Goal: Task Accomplishment & Management: Use online tool/utility

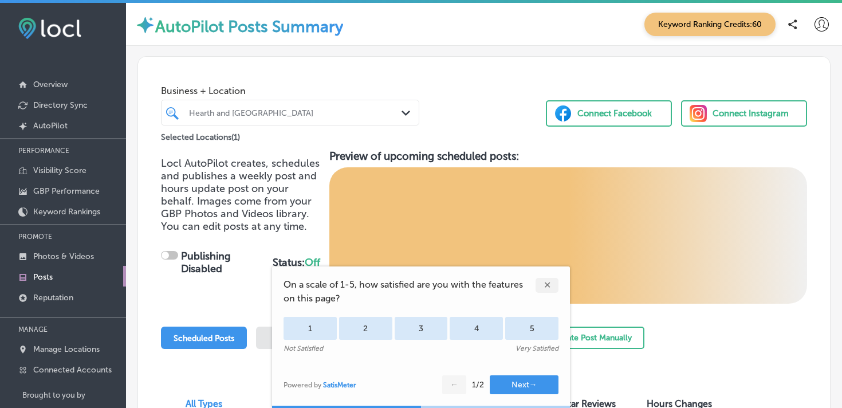
click at [550, 285] on div "✕" at bounding box center [547, 285] width 23 height 15
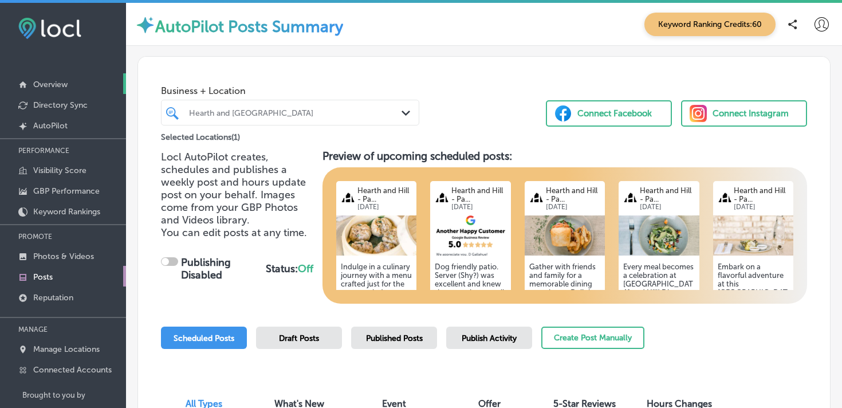
click at [38, 83] on p "Overview" at bounding box center [50, 85] width 34 height 10
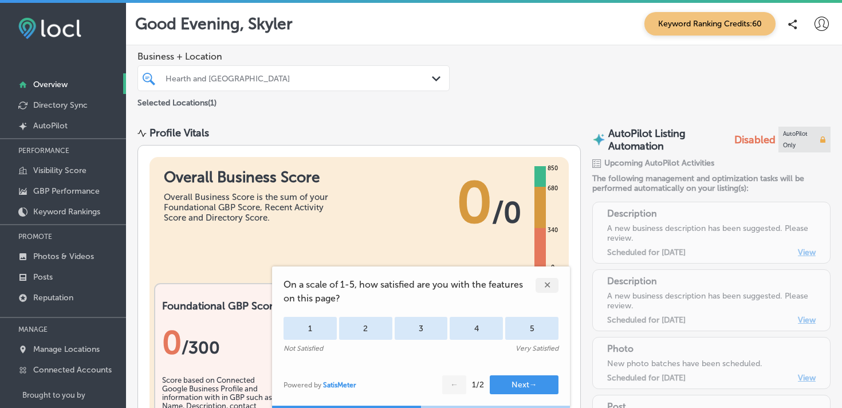
click at [545, 284] on div "✕" at bounding box center [547, 285] width 23 height 15
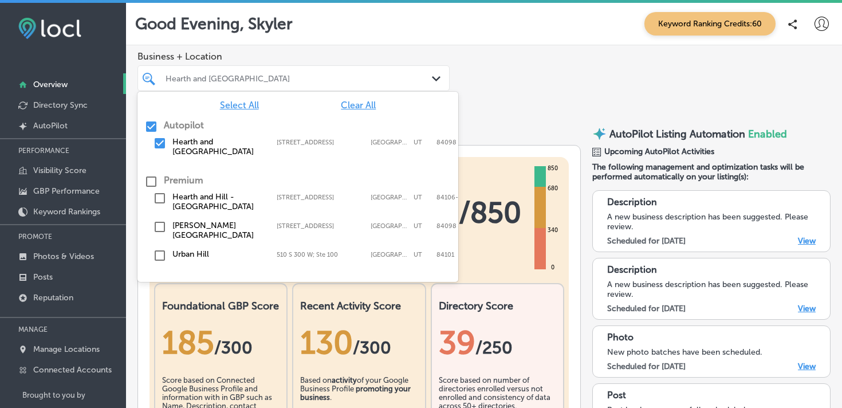
click at [281, 82] on div at bounding box center [280, 77] width 232 height 15
click at [151, 127] on input "checkbox" at bounding box center [151, 127] width 14 height 14
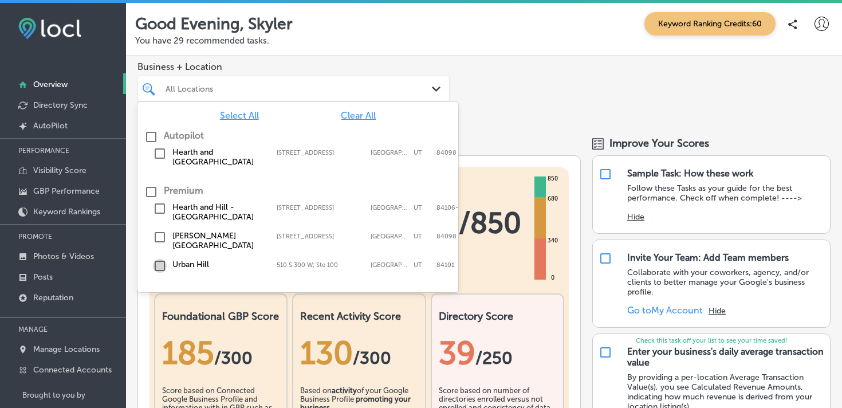
click at [155, 259] on input "checkbox" at bounding box center [160, 266] width 14 height 14
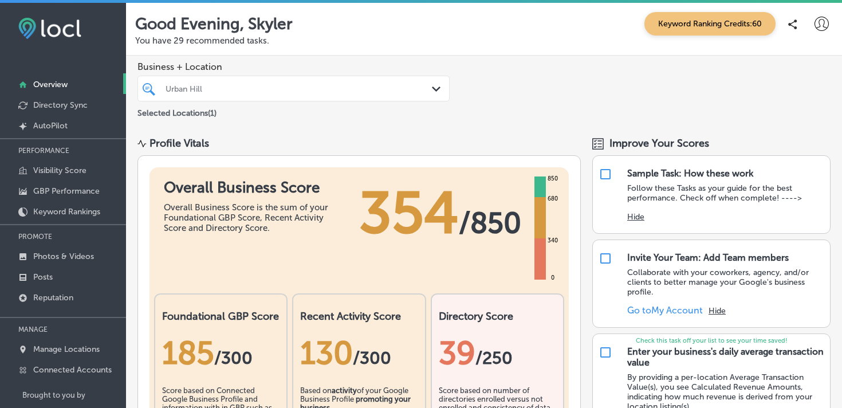
click at [538, 81] on div "Business + Location [GEOGRAPHIC_DATA] Path Created with Sketch. Selected Locati…" at bounding box center [484, 91] width 716 height 70
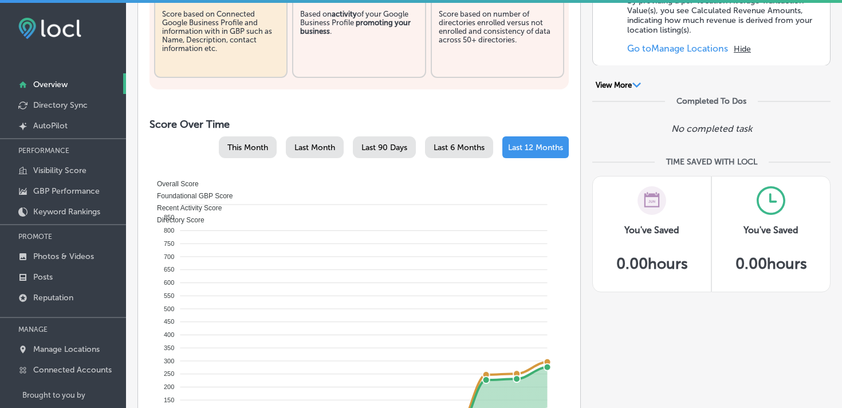
scroll to position [377, 0]
click at [233, 150] on span "This Month" at bounding box center [247, 146] width 41 height 10
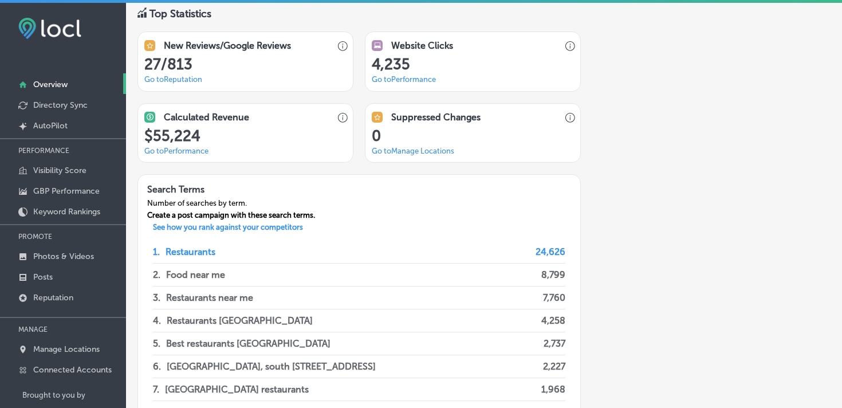
scroll to position [868, 0]
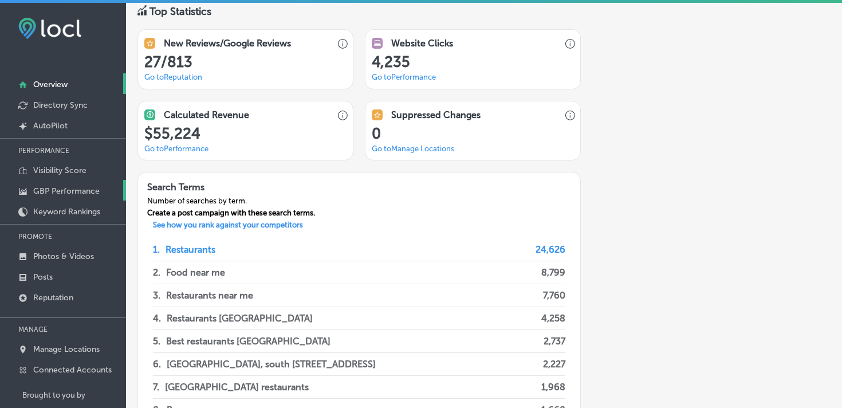
click at [68, 189] on p "GBP Performance" at bounding box center [66, 191] width 66 height 10
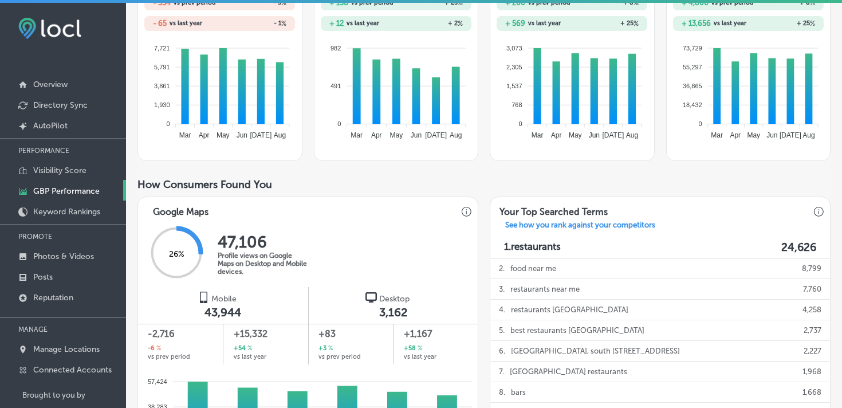
scroll to position [255, 0]
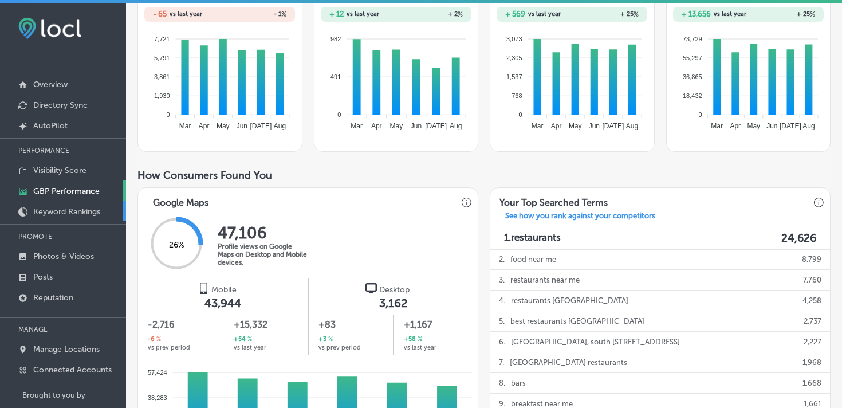
click at [65, 208] on p "Keyword Rankings" at bounding box center [66, 212] width 67 height 10
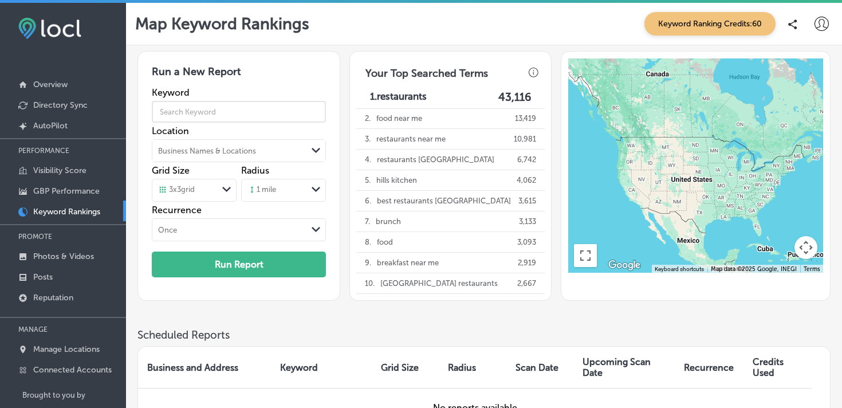
click at [227, 113] on input "text" at bounding box center [239, 112] width 174 height 32
type input "Fine Dining"
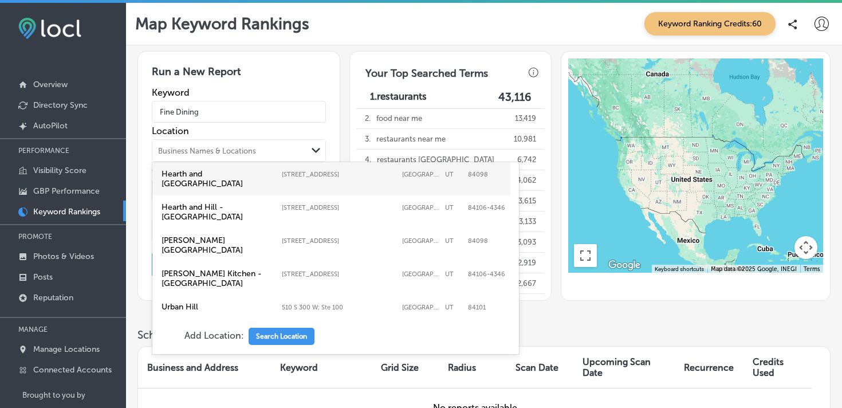
click at [223, 147] on div "Business Names & Locations" at bounding box center [207, 151] width 98 height 9
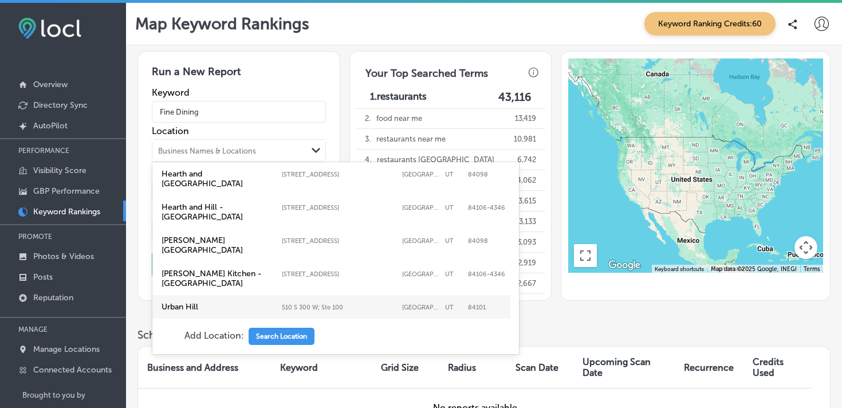
click at [200, 300] on label "Urban Hill [STREET_ADDRESS] [GEOGRAPHIC_DATA][STREET_ADDRESS]" at bounding box center [331, 307] width 344 height 14
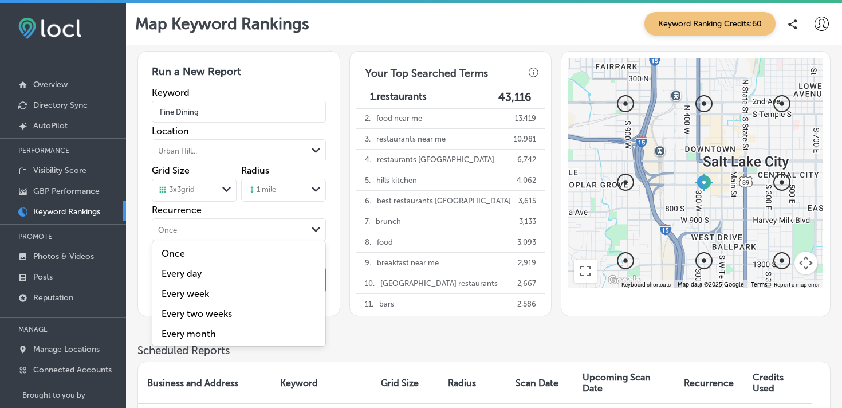
click at [214, 227] on div "Once" at bounding box center [229, 229] width 155 height 13
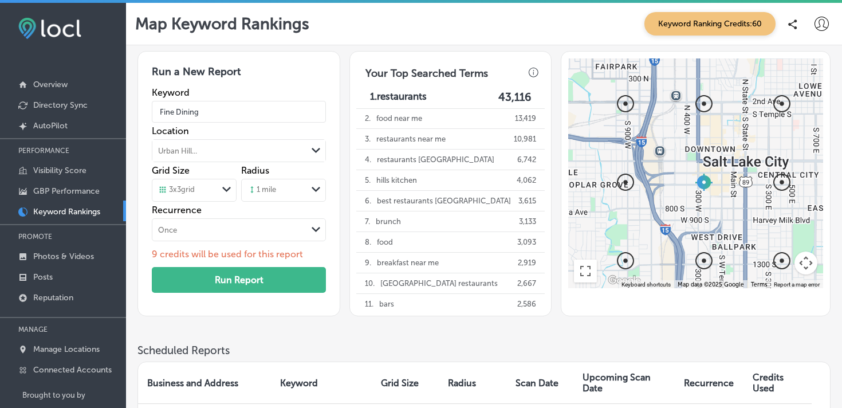
click at [357, 317] on div "Run a New Report Keyword Fine Dining Location [GEOGRAPHIC_DATA]... Path Created…" at bounding box center [483, 197] width 693 height 293
click at [245, 230] on div "Once" at bounding box center [229, 229] width 155 height 13
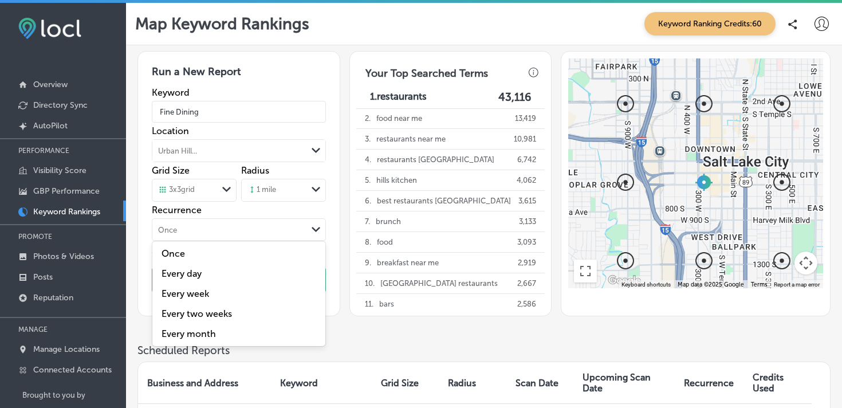
click at [367, 348] on h3 "Scheduled Reports" at bounding box center [483, 350] width 693 height 13
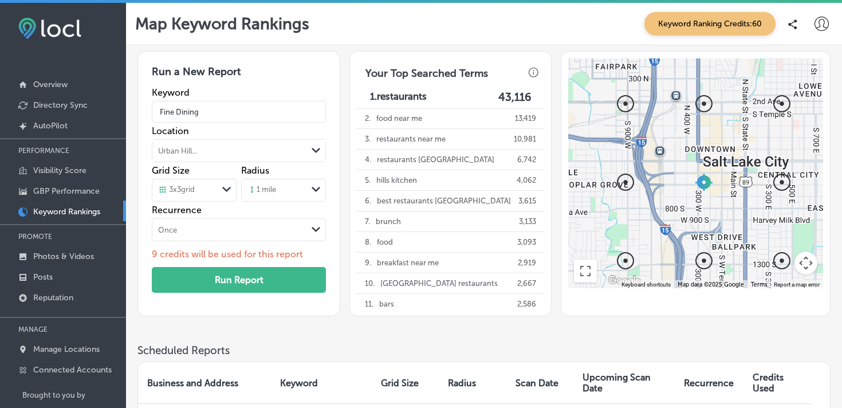
click at [206, 188] on div "3 x 3 grid" at bounding box center [184, 190] width 65 height 13
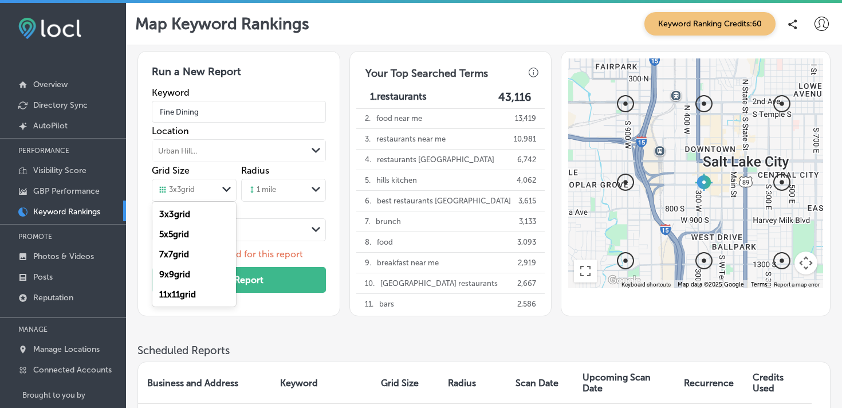
click at [189, 230] on label "5 x 5 grid" at bounding box center [174, 234] width 30 height 10
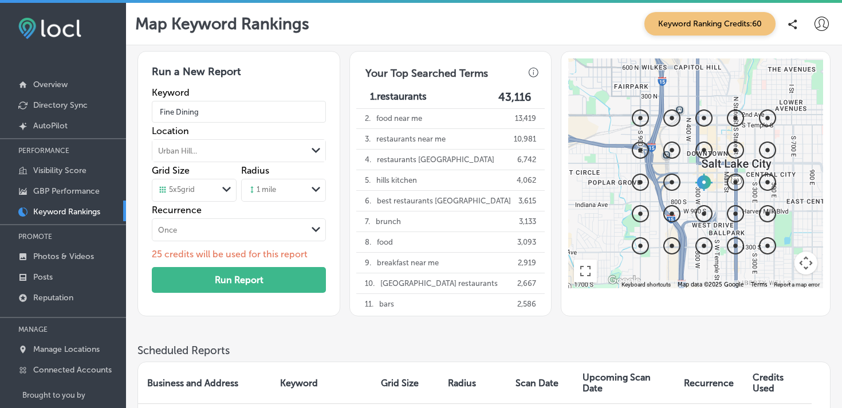
click at [195, 190] on div "5 x 5 grid" at bounding box center [176, 190] width 37 height 10
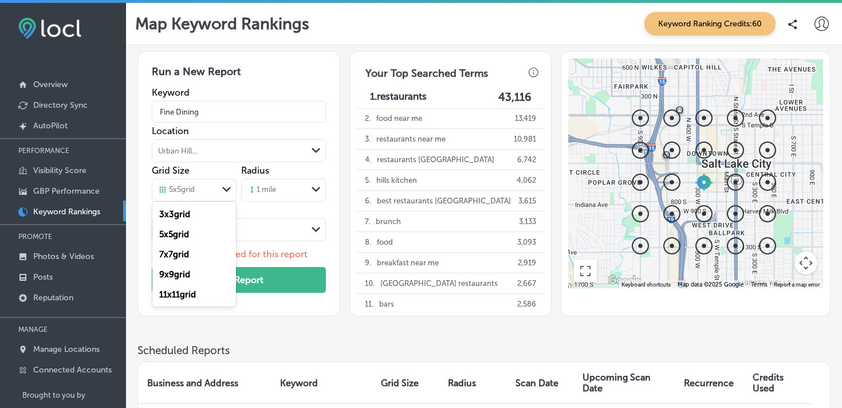
click at [188, 261] on div "7 x 7 grid" at bounding box center [194, 254] width 84 height 20
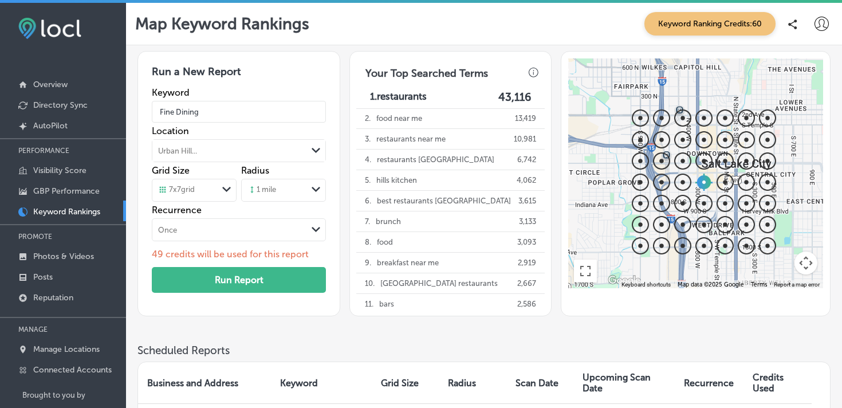
click at [195, 194] on div "7 x 7 grid" at bounding box center [176, 190] width 37 height 10
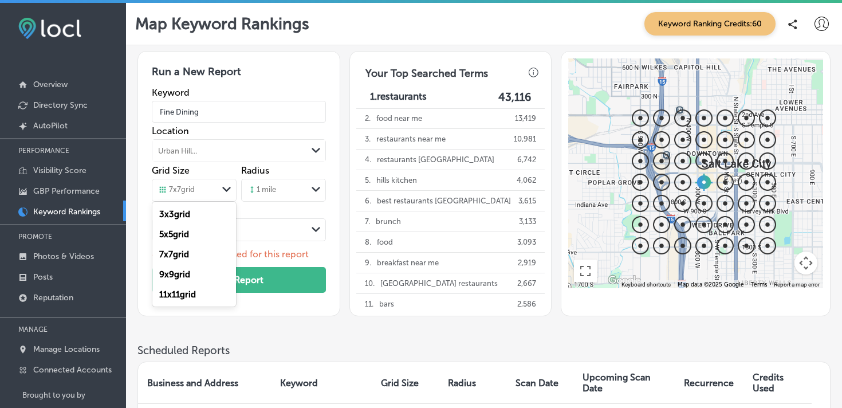
click at [183, 298] on label "11 x 11 grid" at bounding box center [177, 294] width 37 height 10
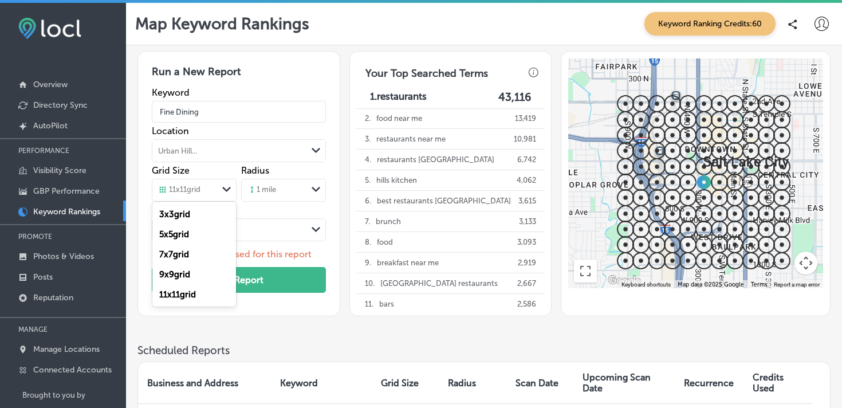
click at [200, 192] on div "11 x 11 grid" at bounding box center [179, 190] width 42 height 10
click at [190, 211] on label "3 x 3 grid" at bounding box center [174, 214] width 31 height 10
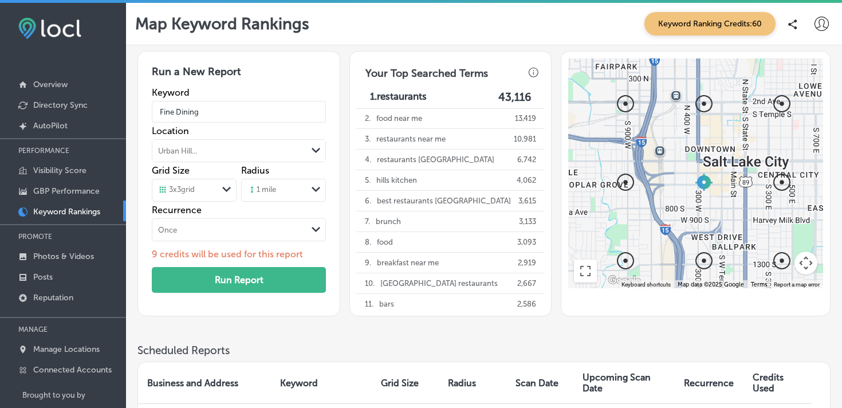
click at [282, 193] on div "1 mile" at bounding box center [274, 190] width 65 height 17
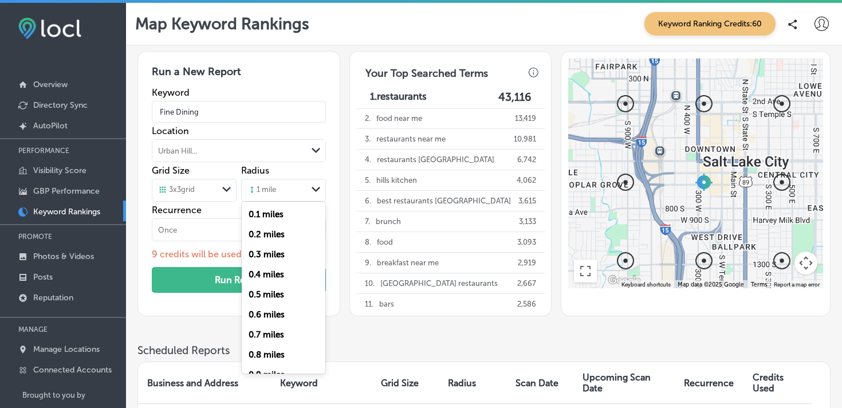
click at [267, 281] on div "0.4 miles" at bounding box center [284, 274] width 84 height 20
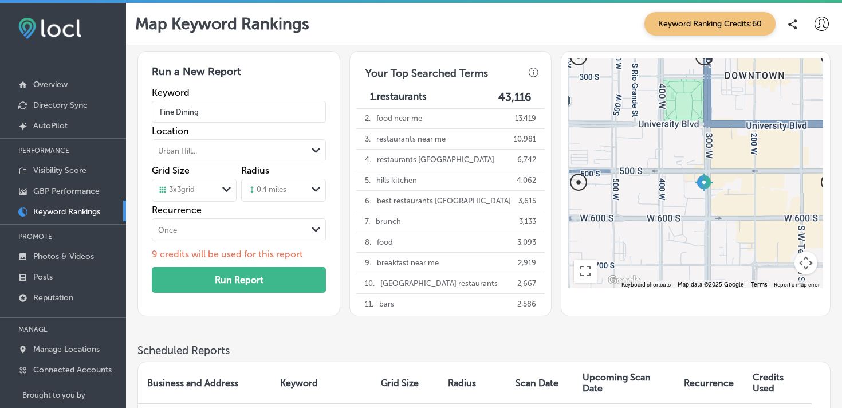
click at [286, 186] on div "0.4 miles" at bounding box center [266, 190] width 39 height 10
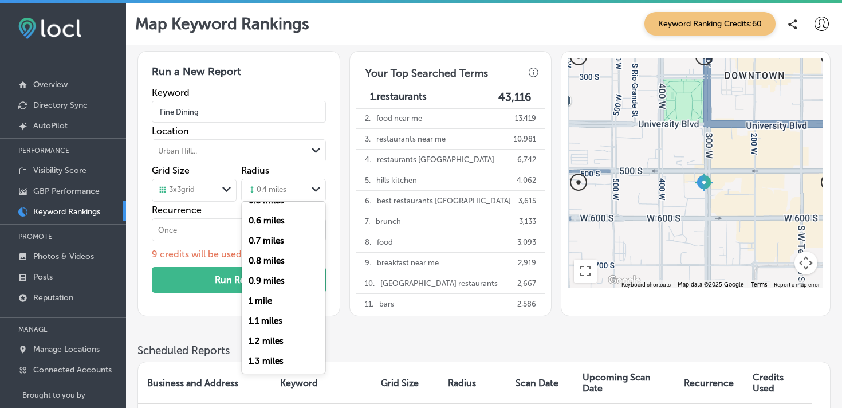
scroll to position [95, 0]
click at [259, 301] on label "1 mile" at bounding box center [260, 300] width 23 height 10
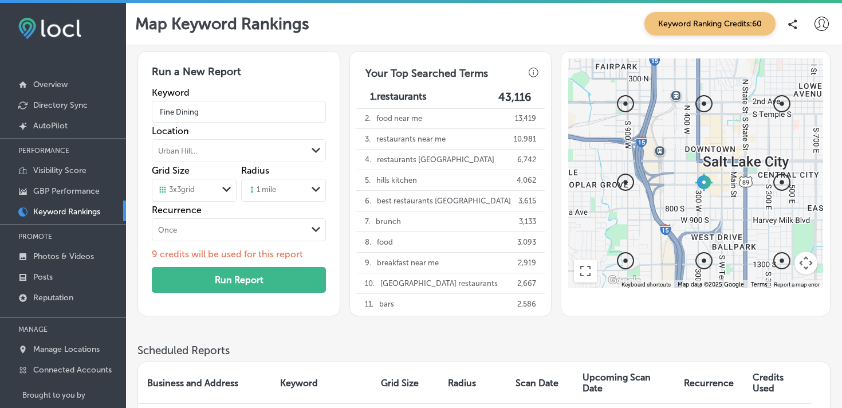
click at [286, 190] on div "1 mile" at bounding box center [274, 190] width 65 height 17
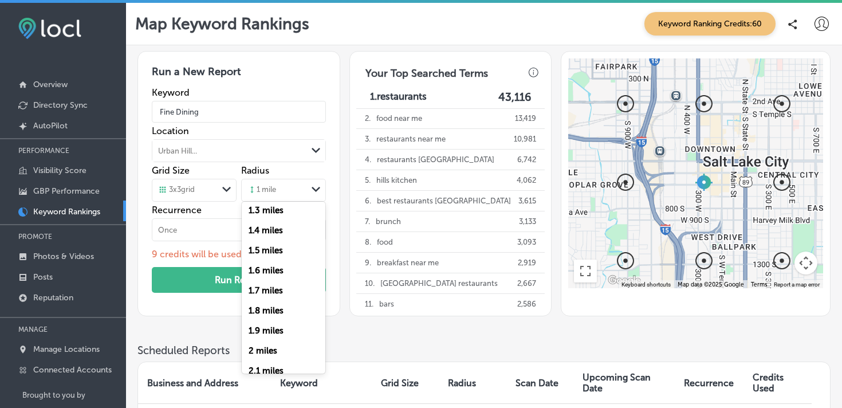
scroll to position [251, 0]
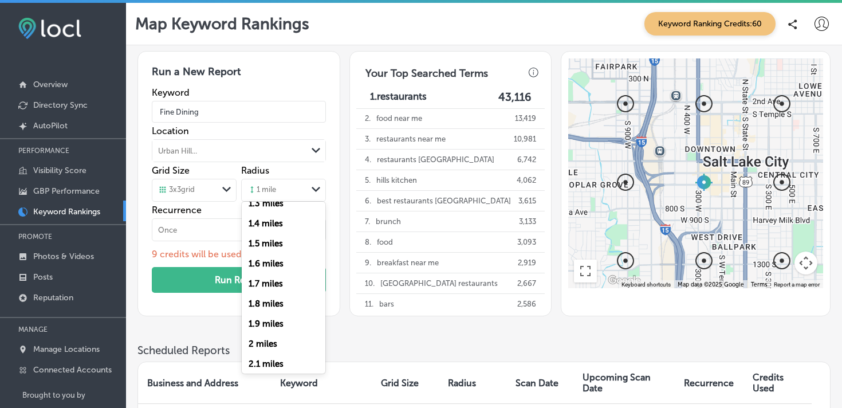
click at [265, 341] on label "2 miles" at bounding box center [263, 344] width 29 height 10
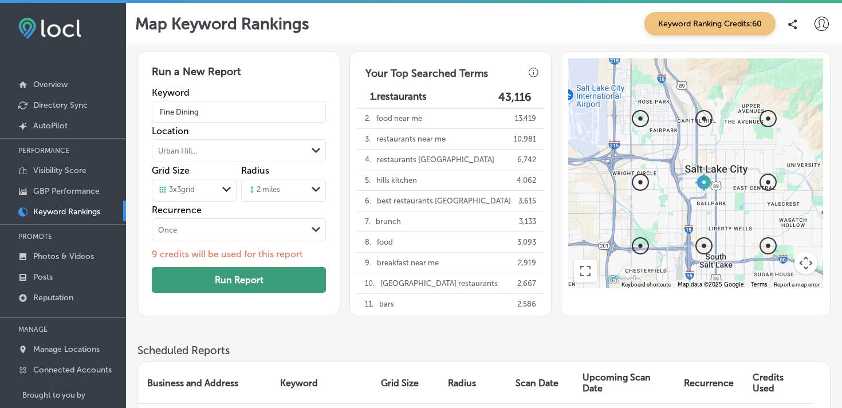
click at [277, 285] on button "Run Report" at bounding box center [239, 280] width 174 height 26
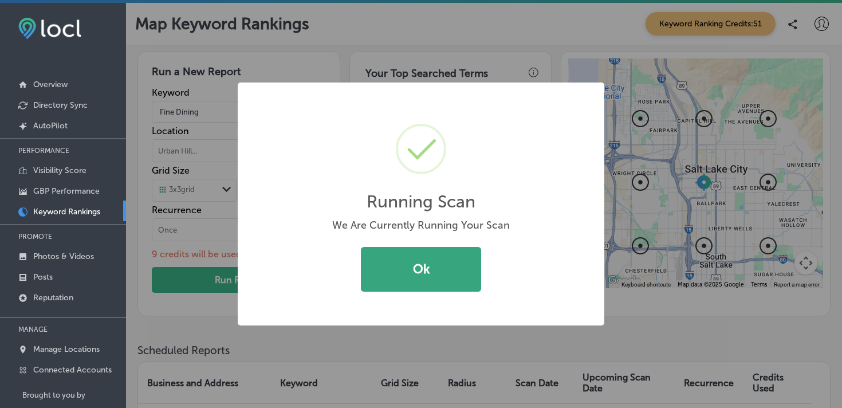
click at [422, 277] on button "Ok" at bounding box center [421, 269] width 120 height 45
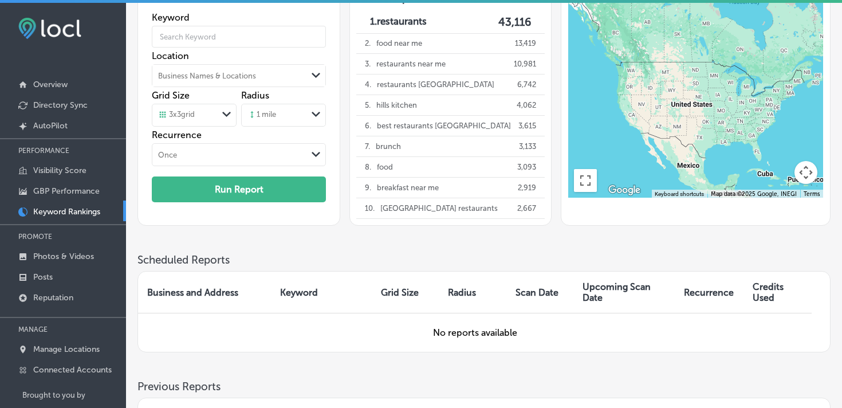
scroll to position [192, 0]
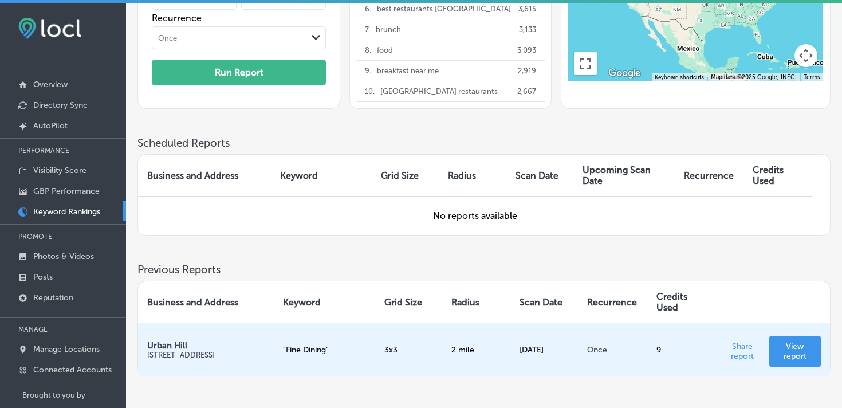
click at [804, 355] on p "View report" at bounding box center [794, 350] width 33 height 19
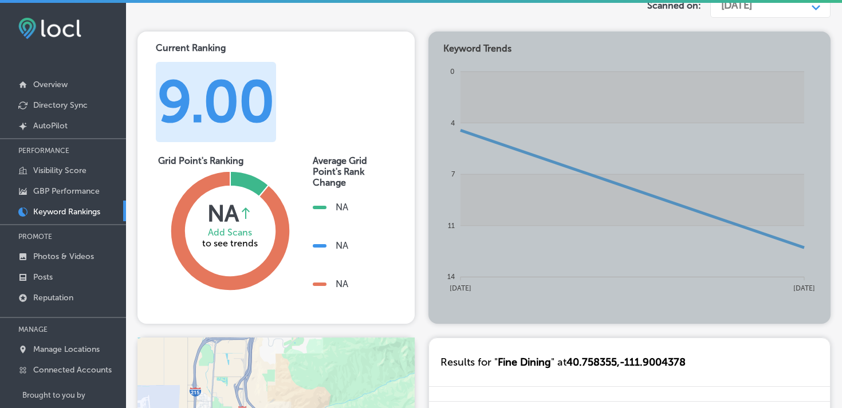
scroll to position [128, 0]
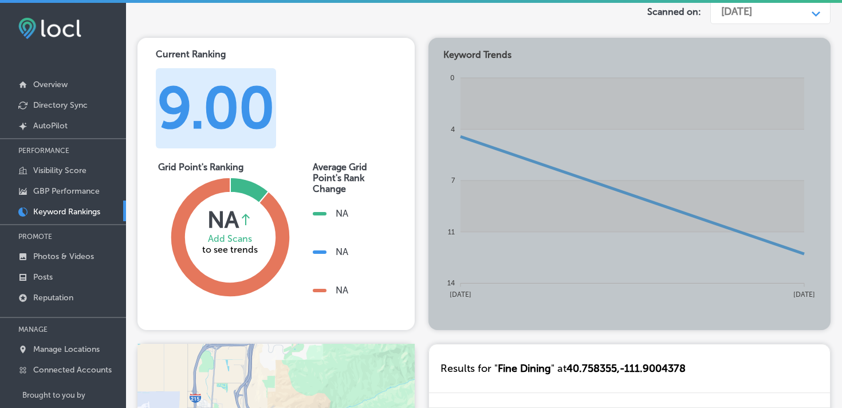
click at [439, 263] on div "Current Ranking 9.00 Grid Point's Ranking NA Average rank change between curren…" at bounding box center [483, 184] width 693 height 292
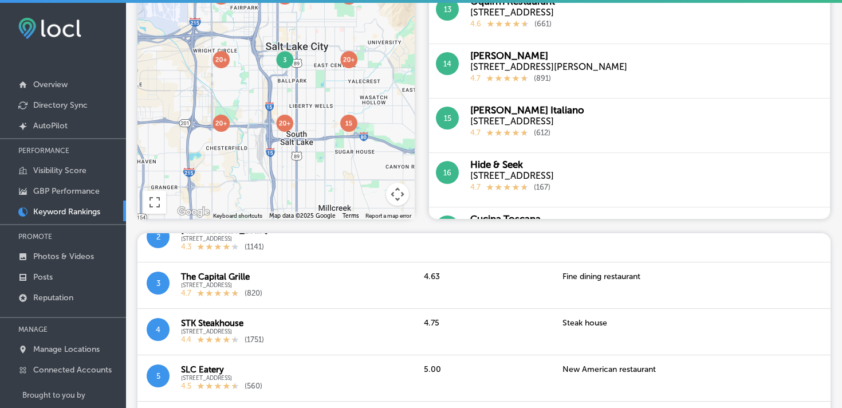
scroll to position [97, 0]
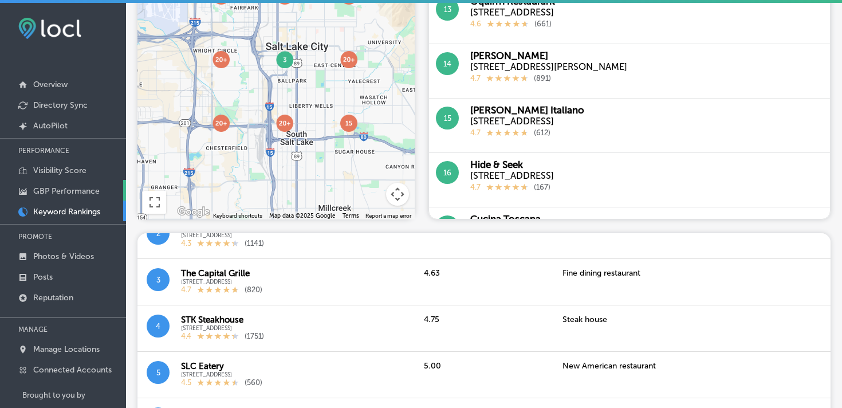
click at [69, 190] on p "GBP Performance" at bounding box center [66, 191] width 66 height 10
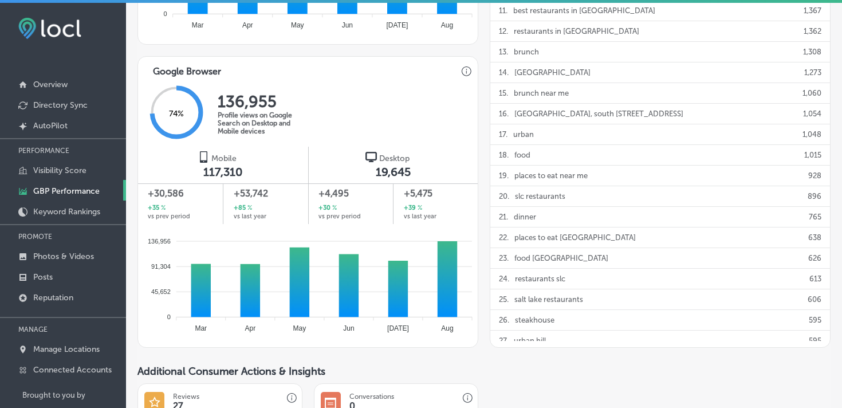
scroll to position [767, 0]
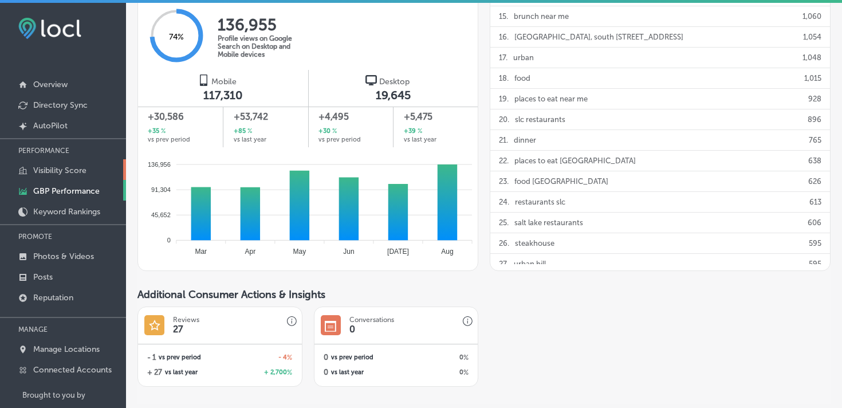
click at [49, 167] on p "Visibility Score" at bounding box center [59, 171] width 53 height 10
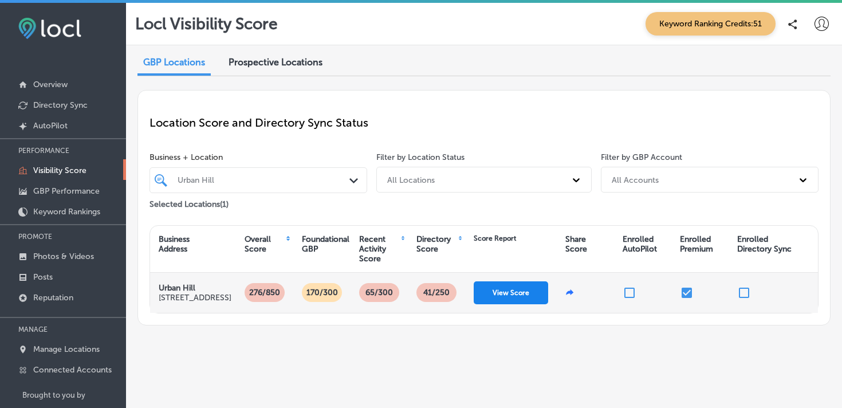
click at [506, 304] on button "View Score" at bounding box center [511, 292] width 74 height 23
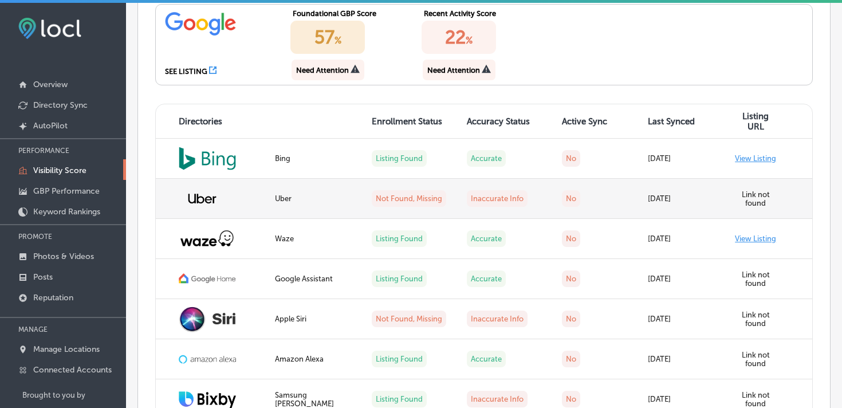
scroll to position [947, 0]
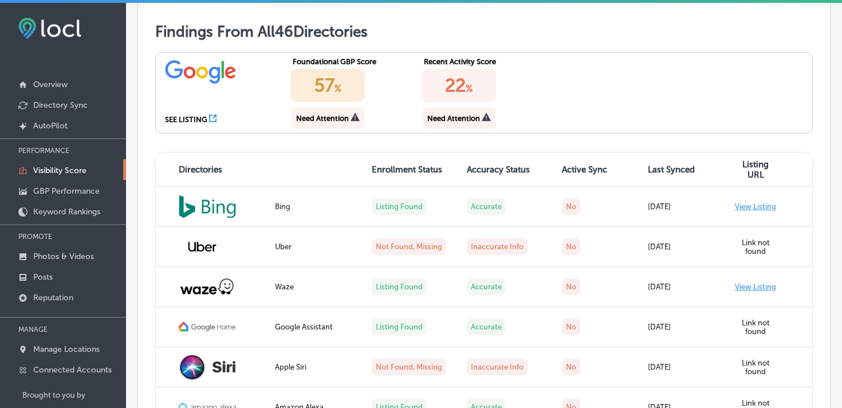
click at [329, 102] on div "57 %" at bounding box center [327, 85] width 74 height 33
click at [214, 122] on icon at bounding box center [212, 118] width 7 height 7
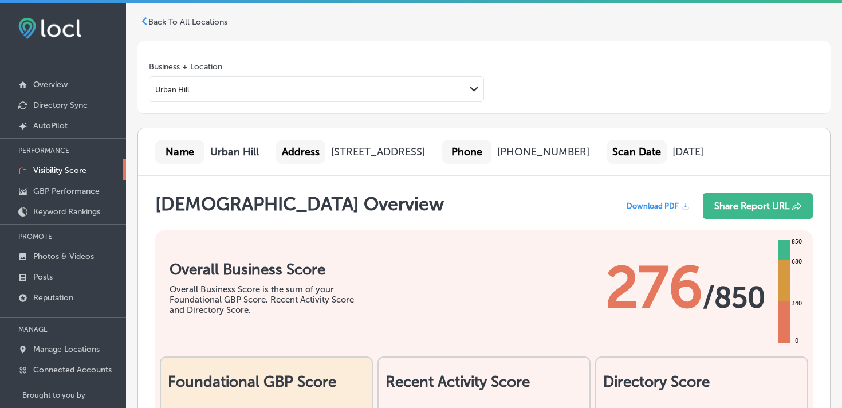
scroll to position [25, 0]
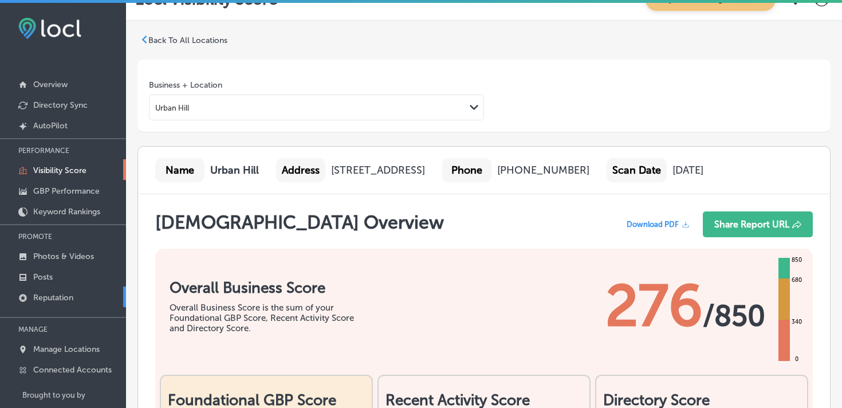
click at [45, 295] on p "Reputation" at bounding box center [53, 298] width 40 height 10
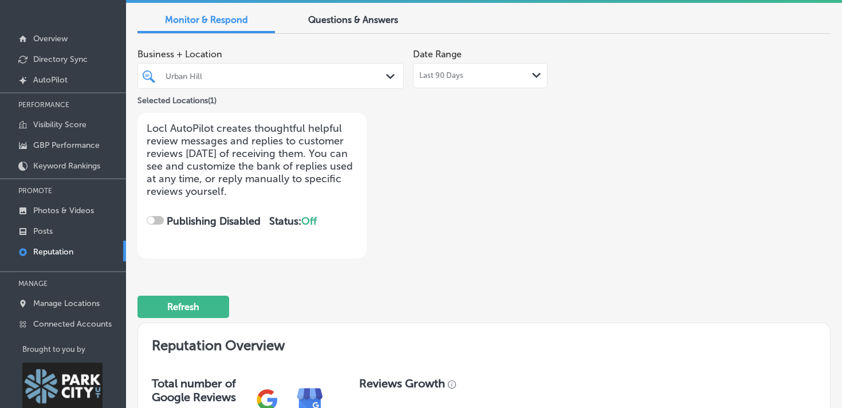
scroll to position [13, 0]
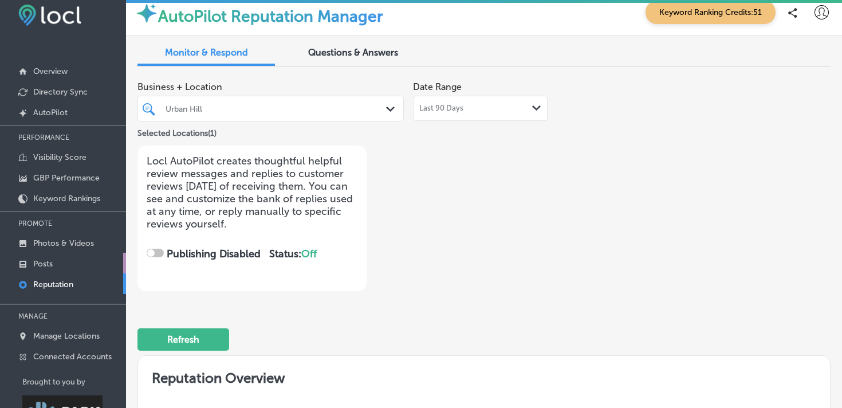
click at [34, 262] on p "Posts" at bounding box center [42, 264] width 19 height 10
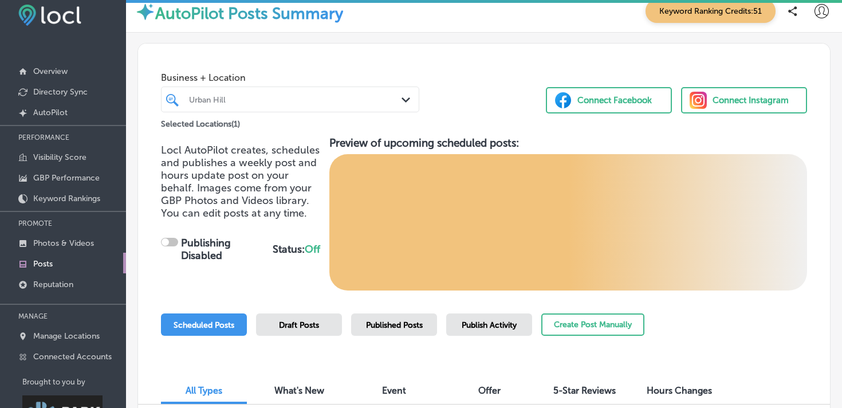
scroll to position [52, 0]
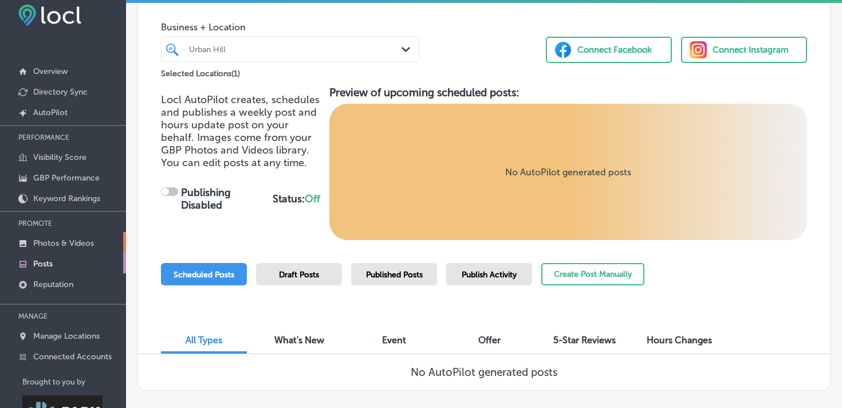
click at [61, 241] on p "Photos & Videos" at bounding box center [63, 243] width 61 height 10
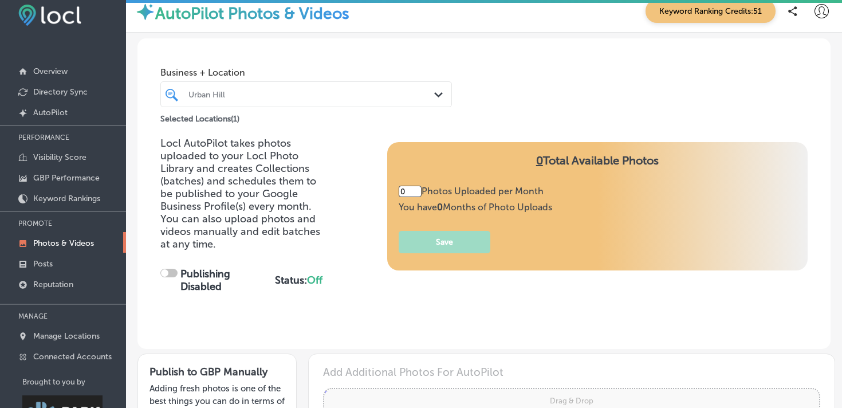
type input "5"
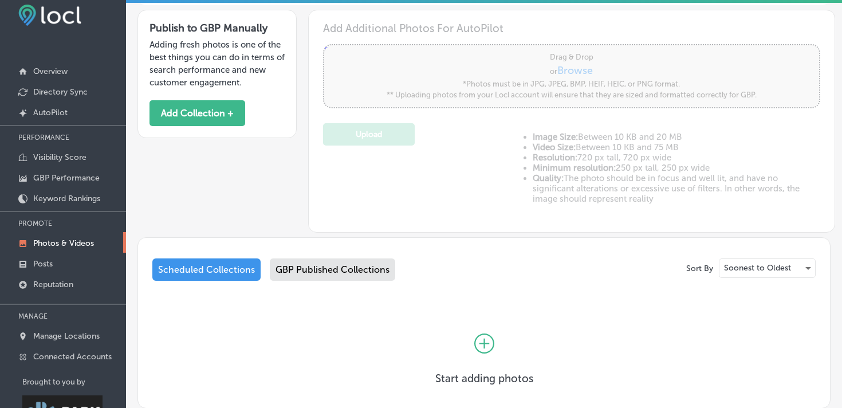
scroll to position [360, 0]
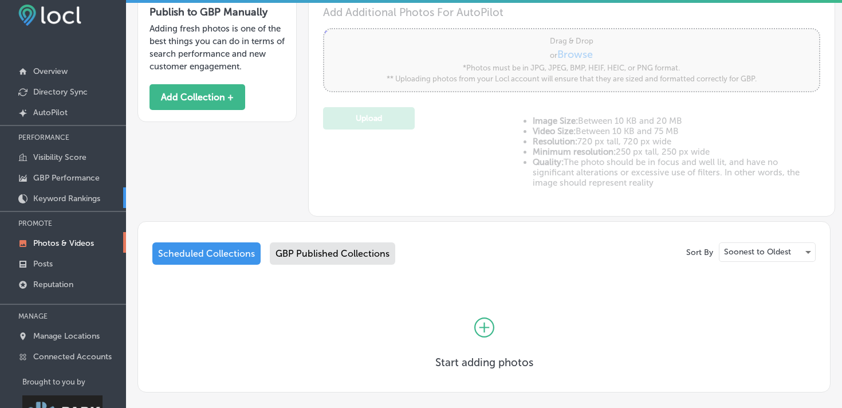
click at [78, 199] on p "Keyword Rankings" at bounding box center [66, 199] width 67 height 10
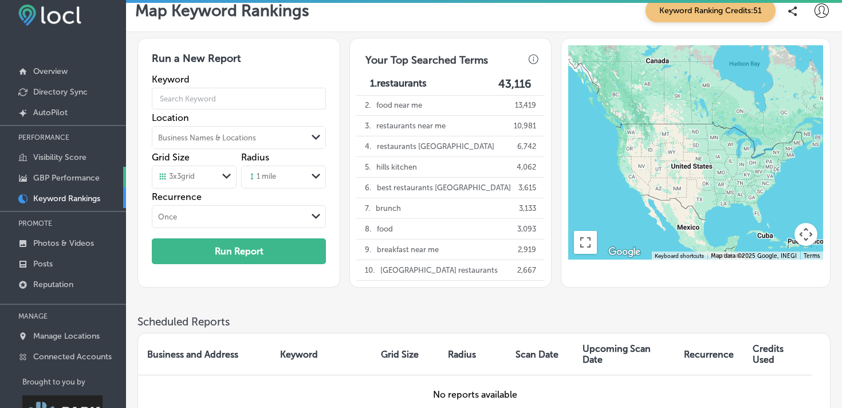
click at [80, 176] on p "GBP Performance" at bounding box center [66, 178] width 66 height 10
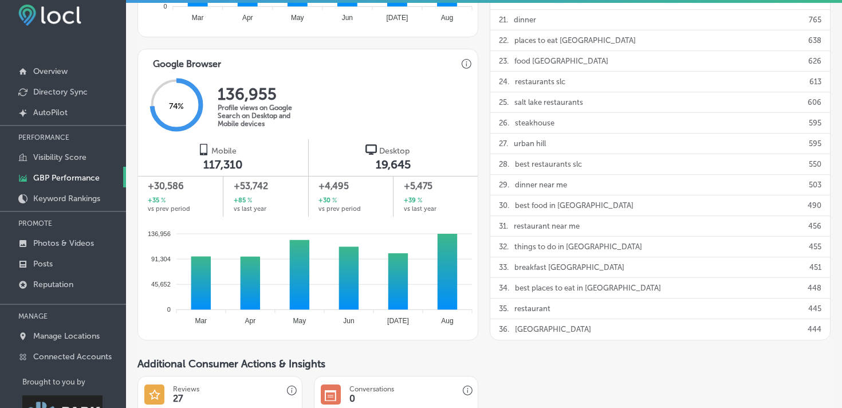
scroll to position [767, 0]
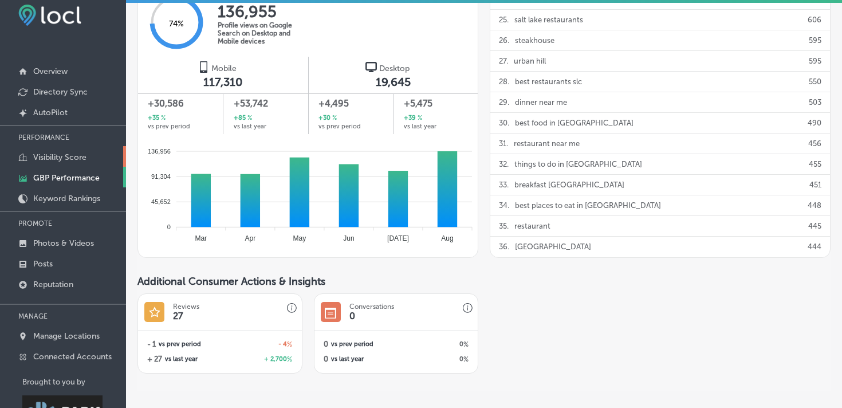
click at [73, 159] on p "Visibility Score" at bounding box center [59, 157] width 53 height 10
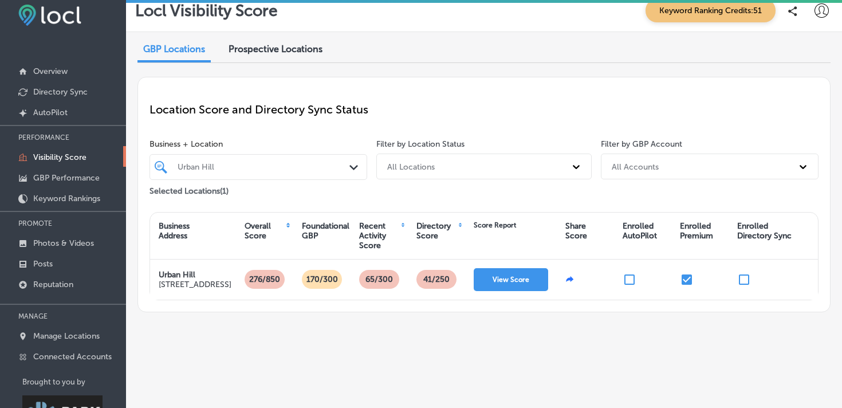
scroll to position [69, 0]
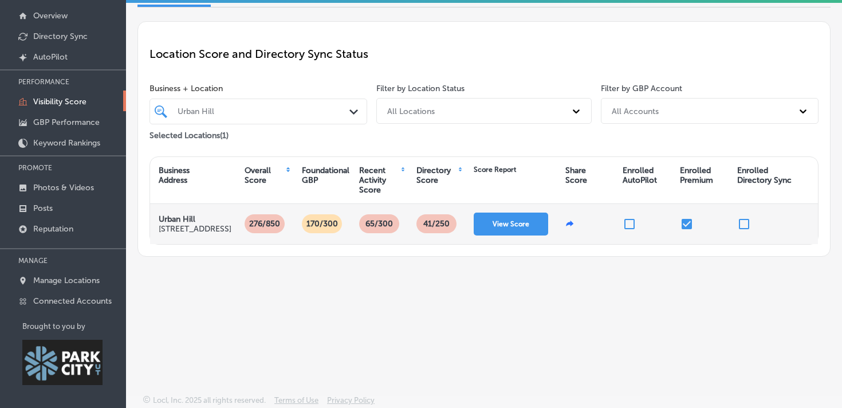
click at [261, 233] on p "276/850" at bounding box center [265, 223] width 40 height 19
click at [321, 233] on p "170/300" at bounding box center [322, 223] width 41 height 19
click at [376, 233] on p "65/300" at bounding box center [379, 223] width 37 height 19
click at [424, 232] on p "41 /250" at bounding box center [437, 223] width 36 height 19
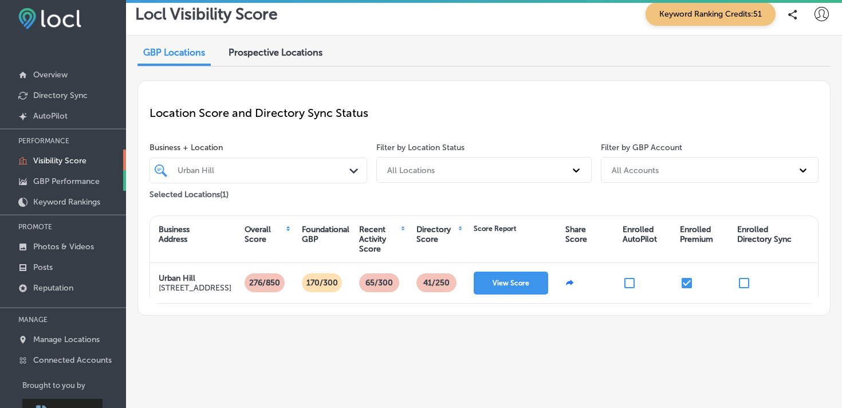
scroll to position [0, 0]
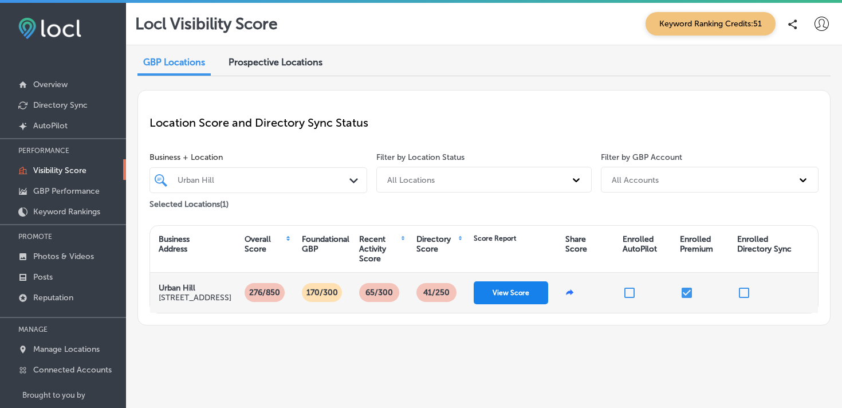
click at [499, 300] on button "View Score" at bounding box center [511, 292] width 74 height 23
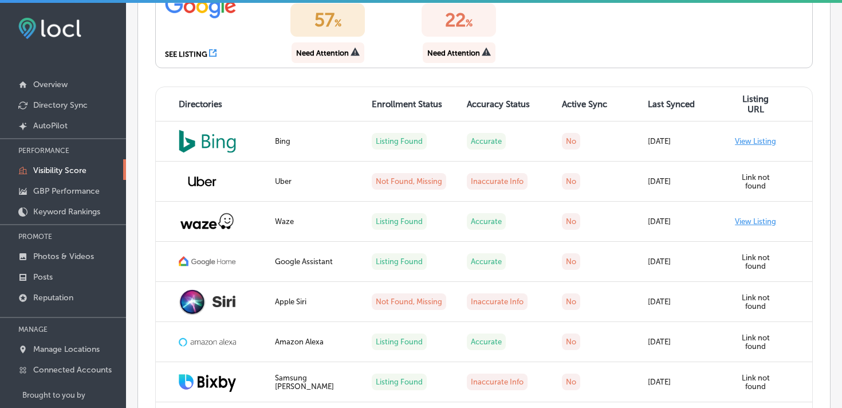
scroll to position [864, 0]
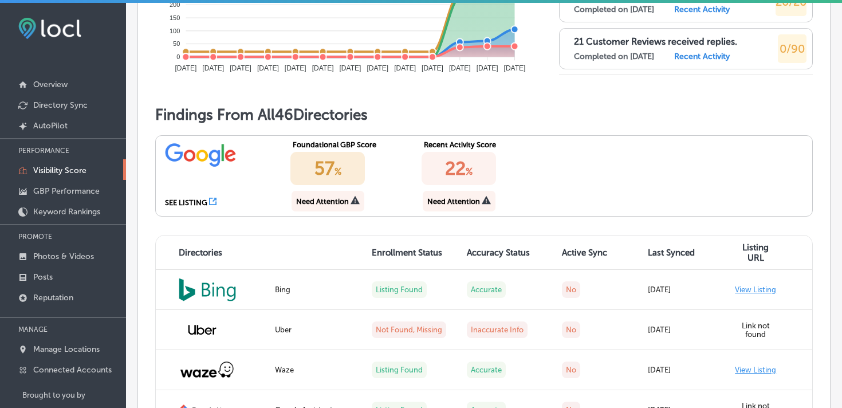
click at [354, 204] on icon at bounding box center [355, 200] width 9 height 9
click at [332, 185] on div "57 %" at bounding box center [327, 168] width 74 height 33
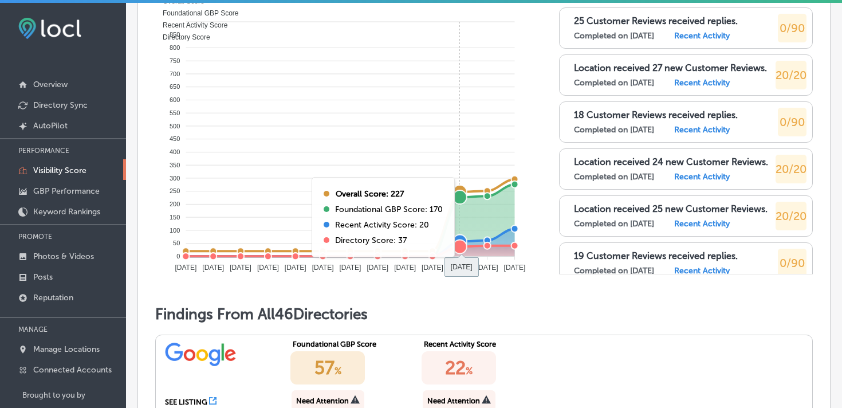
scroll to position [503, 0]
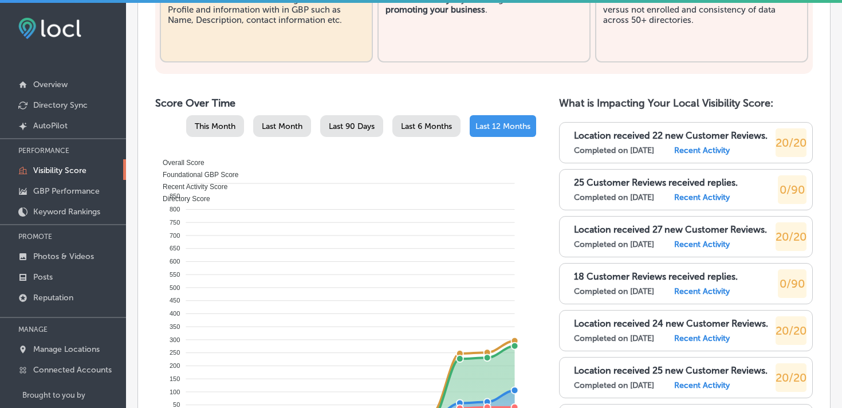
click at [207, 137] on div "This Month" at bounding box center [215, 126] width 58 height 22
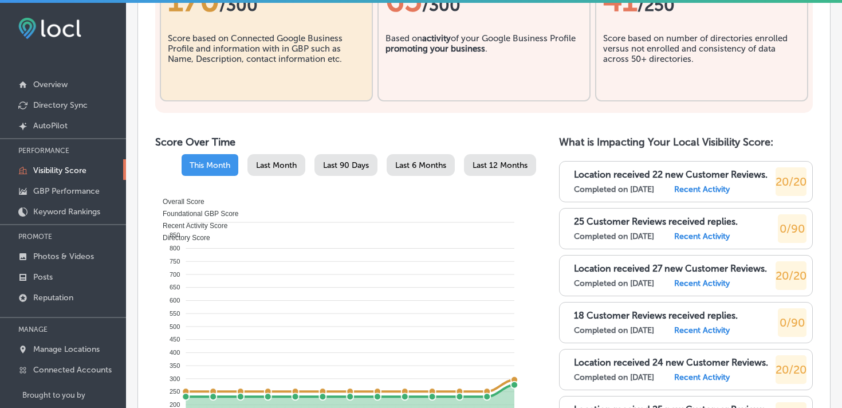
scroll to position [451, 0]
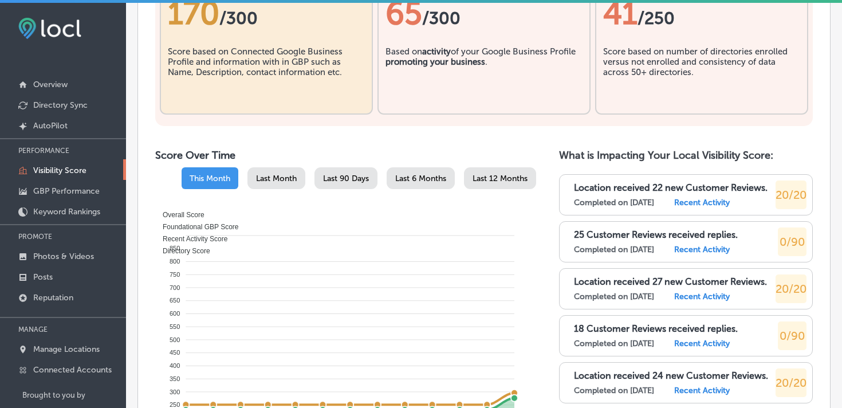
click at [480, 189] on div "Last 12 Months" at bounding box center [500, 178] width 72 height 22
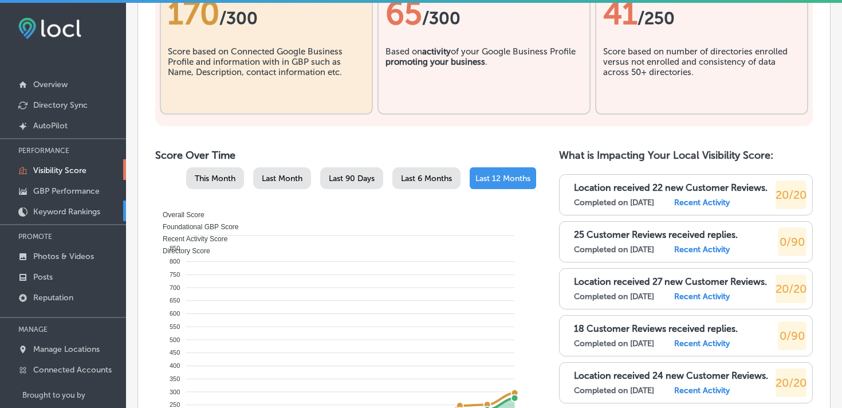
click at [88, 211] on p "Keyword Rankings" at bounding box center [66, 212] width 67 height 10
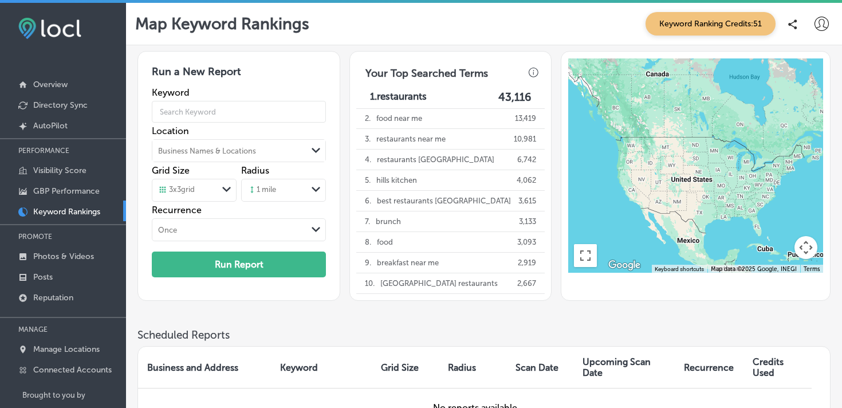
click at [821, 26] on icon at bounding box center [822, 24] width 14 height 14
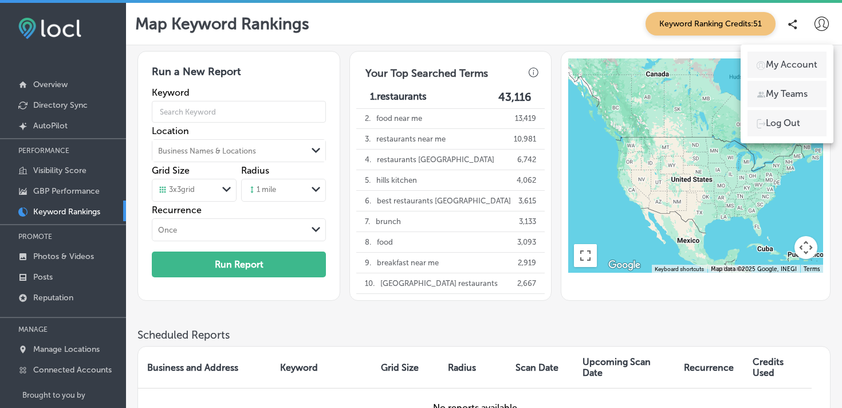
click at [592, 24] on div at bounding box center [421, 204] width 842 height 408
